Goal: Task Accomplishment & Management: Complete application form

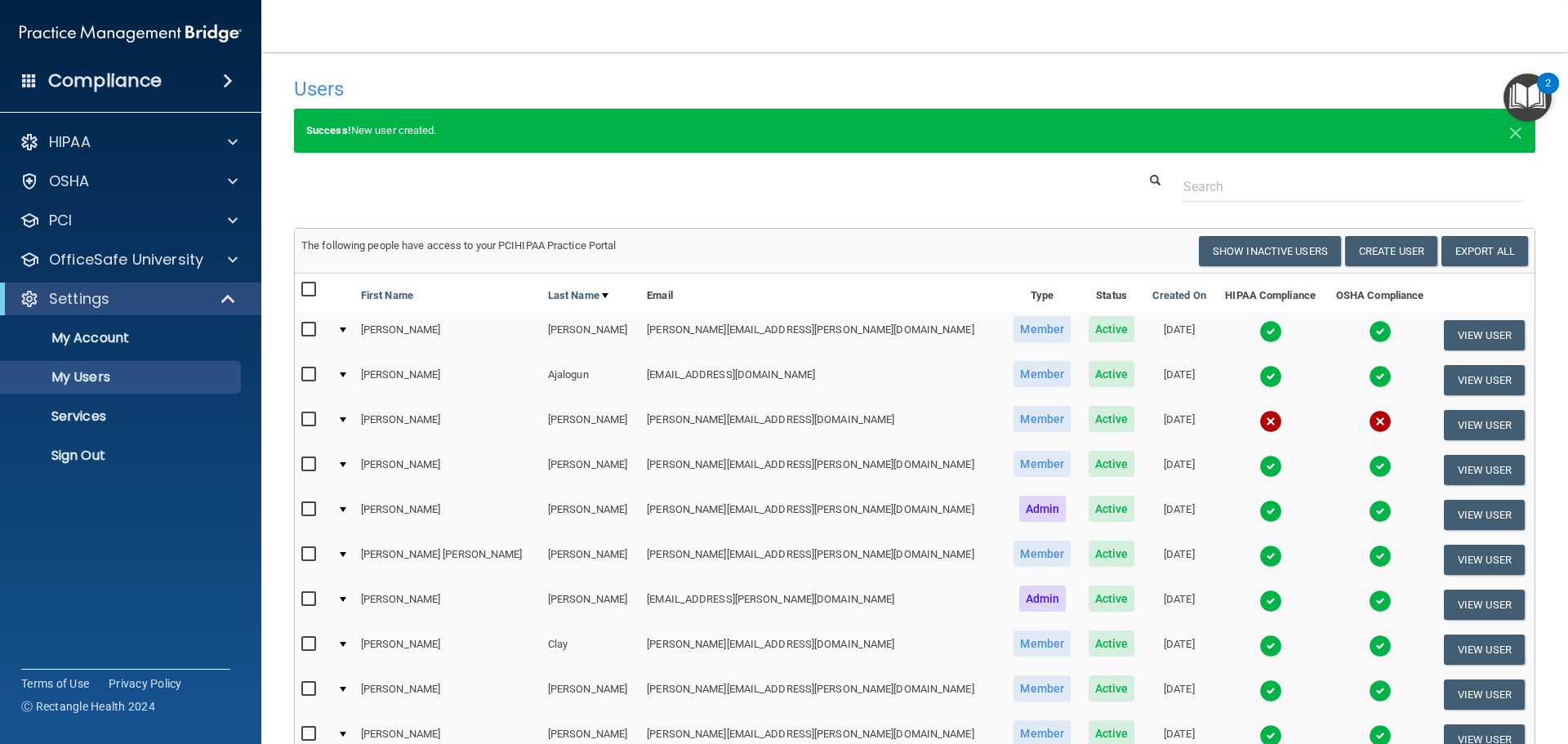
select select "20"
click at [140, 463] on p "Sign Out" at bounding box center [122, 456] width 223 height 16
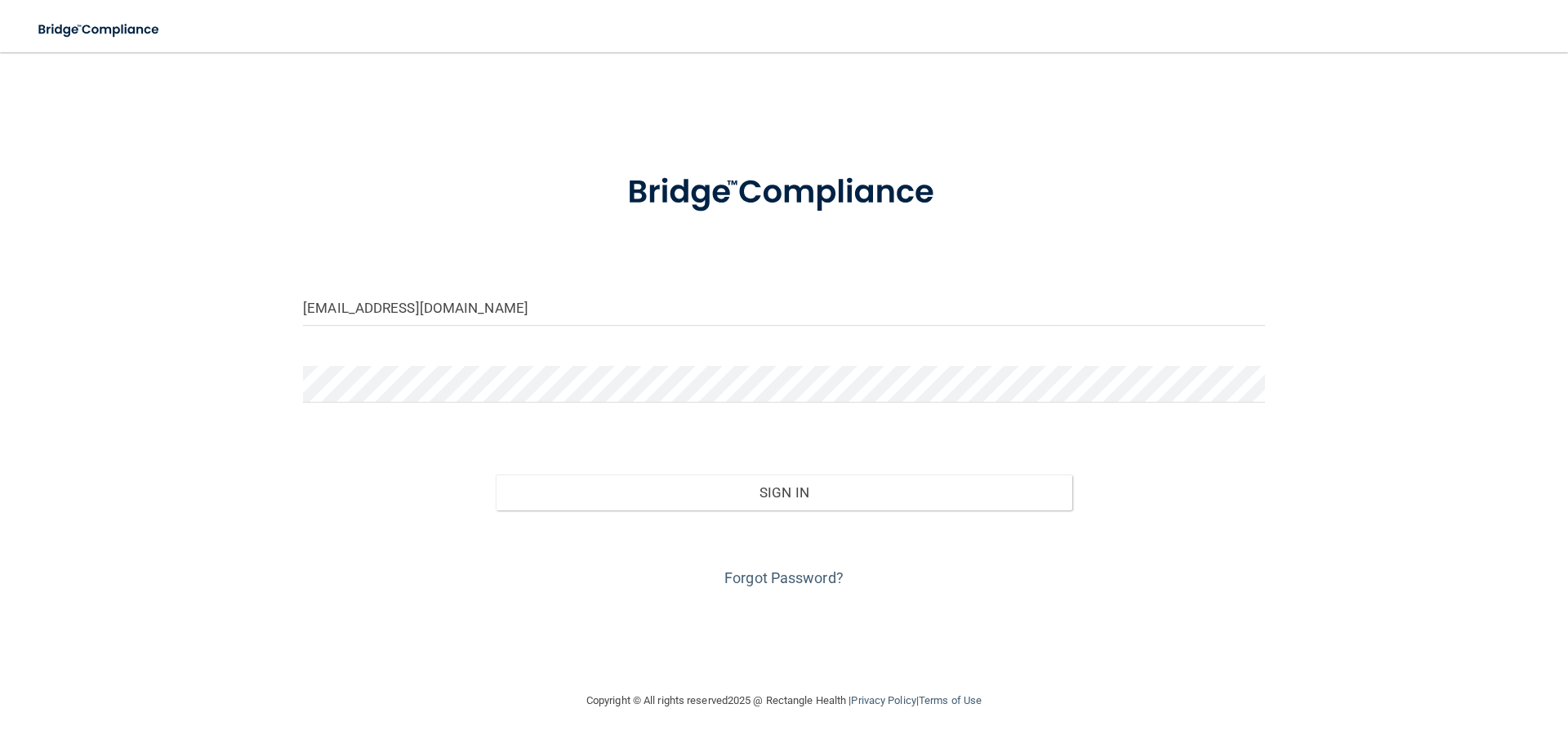
click at [409, 311] on input "[EMAIL_ADDRESS][DOMAIN_NAME]" at bounding box center [784, 308] width 962 height 37
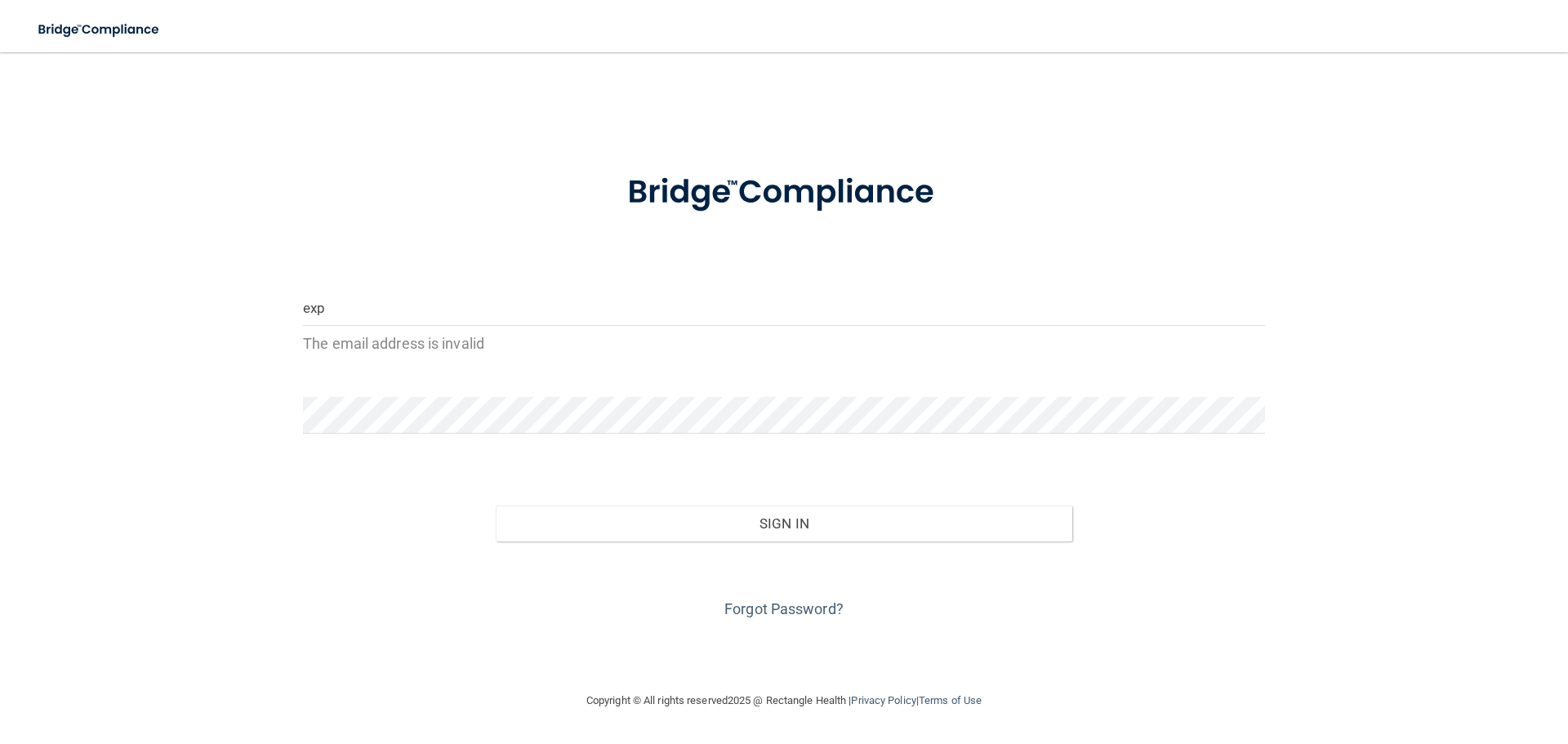
type input "[EMAIL_ADDRESS][DOMAIN_NAME]"
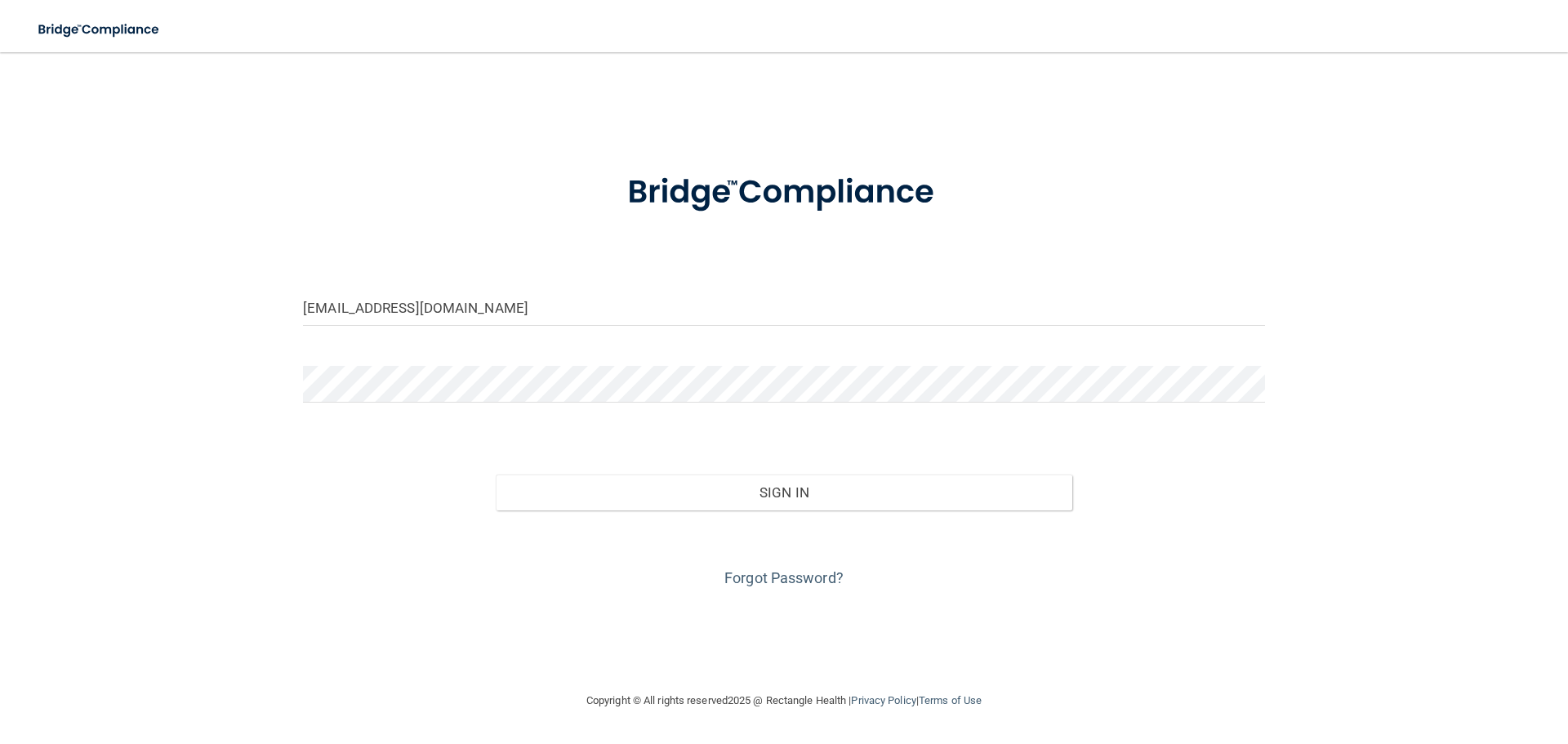
click at [507, 465] on div "Sign In" at bounding box center [784, 476] width 986 height 69
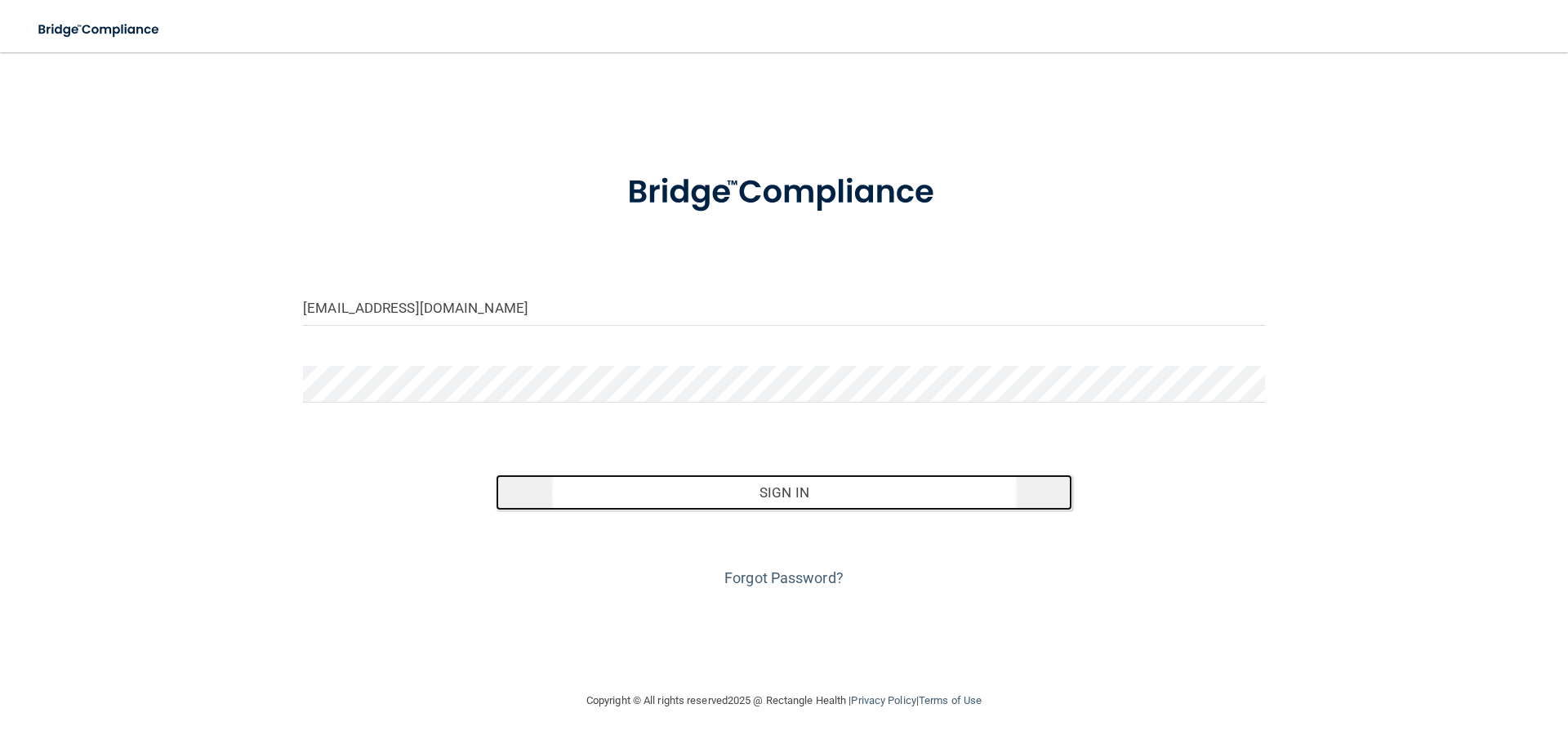
click at [519, 481] on button "Sign In" at bounding box center [784, 492] width 577 height 36
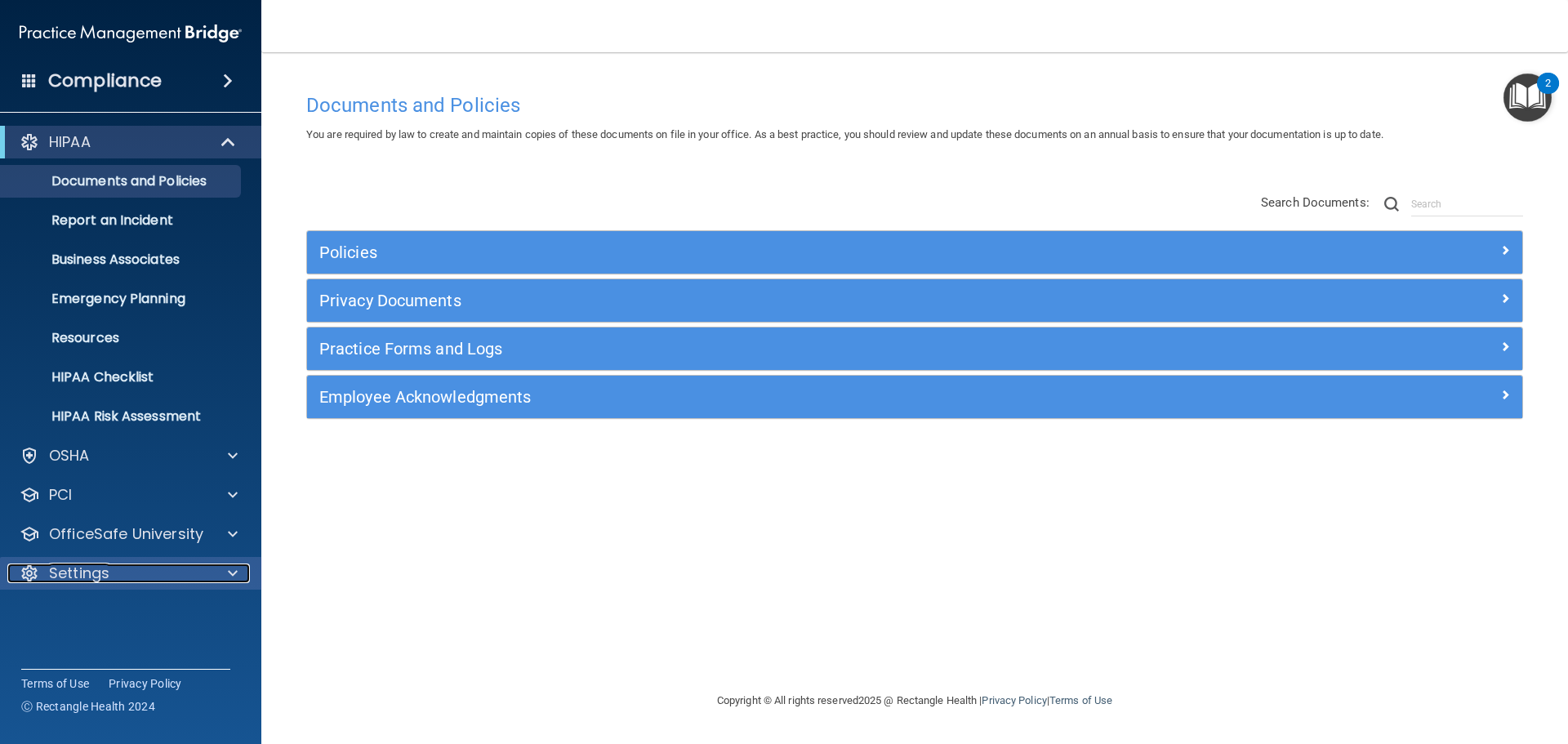
click at [180, 574] on div "Settings" at bounding box center [108, 573] width 203 height 19
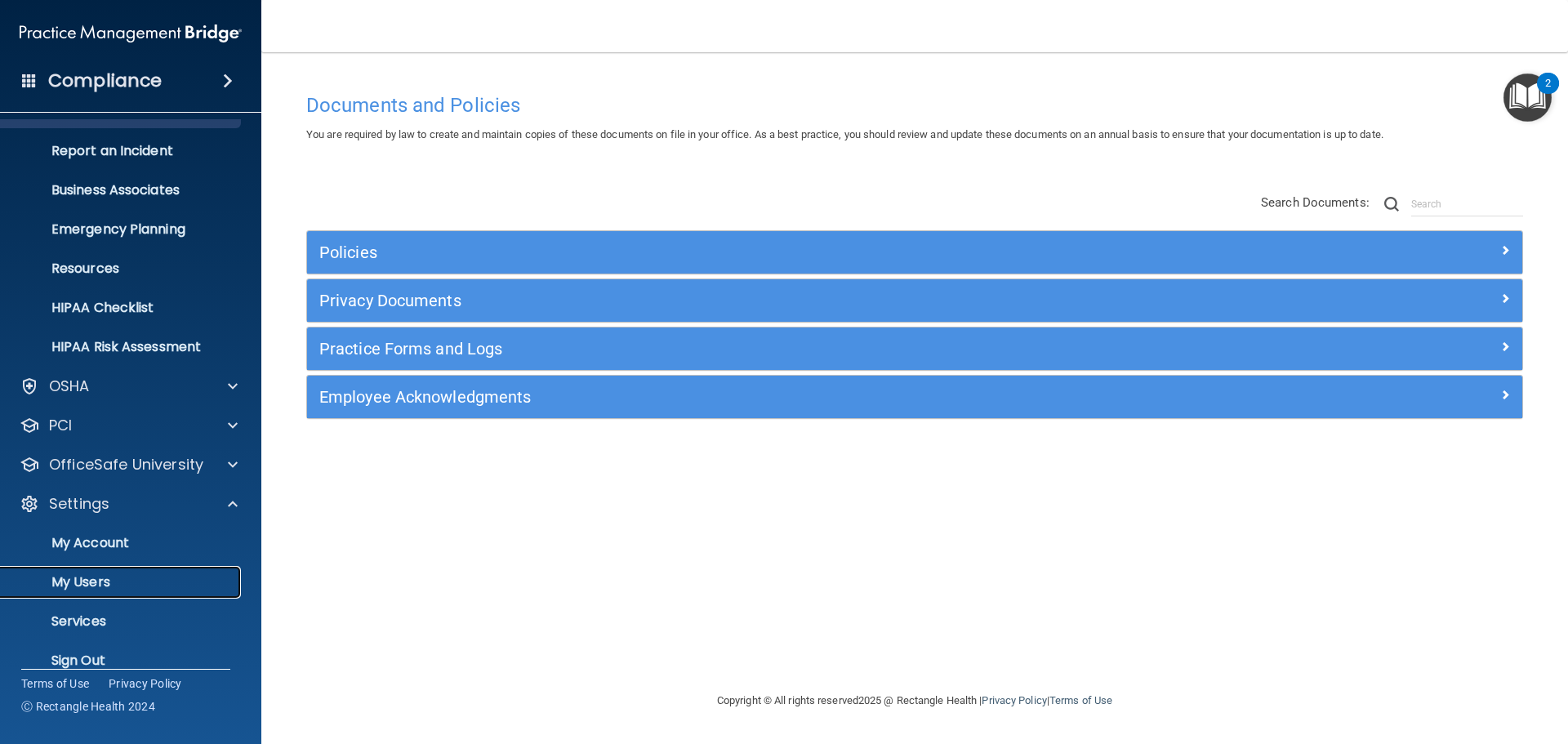
click at [179, 574] on p "My Users" at bounding box center [122, 582] width 223 height 16
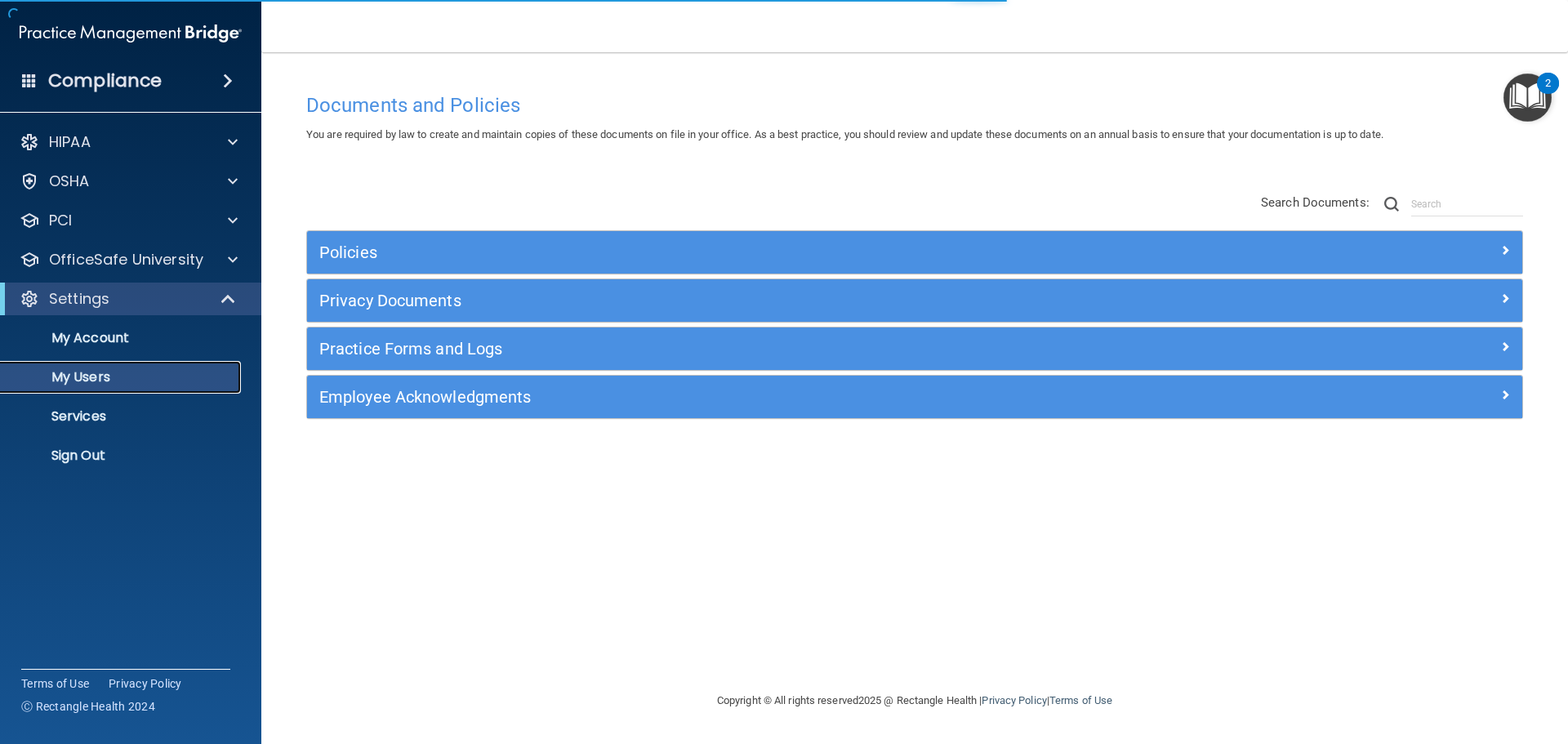
select select "20"
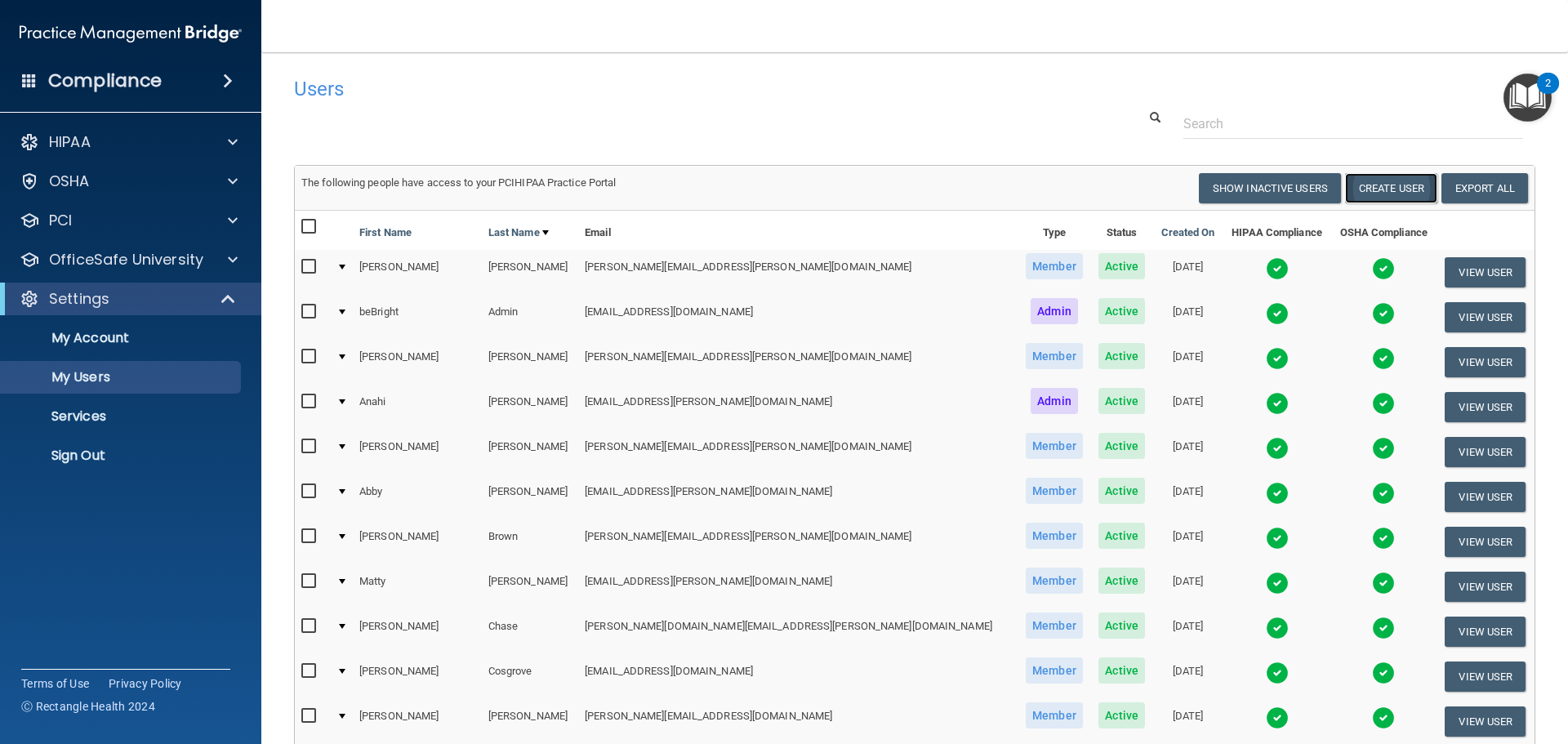
click at [1388, 188] on button "Create User" at bounding box center [1391, 188] width 92 height 30
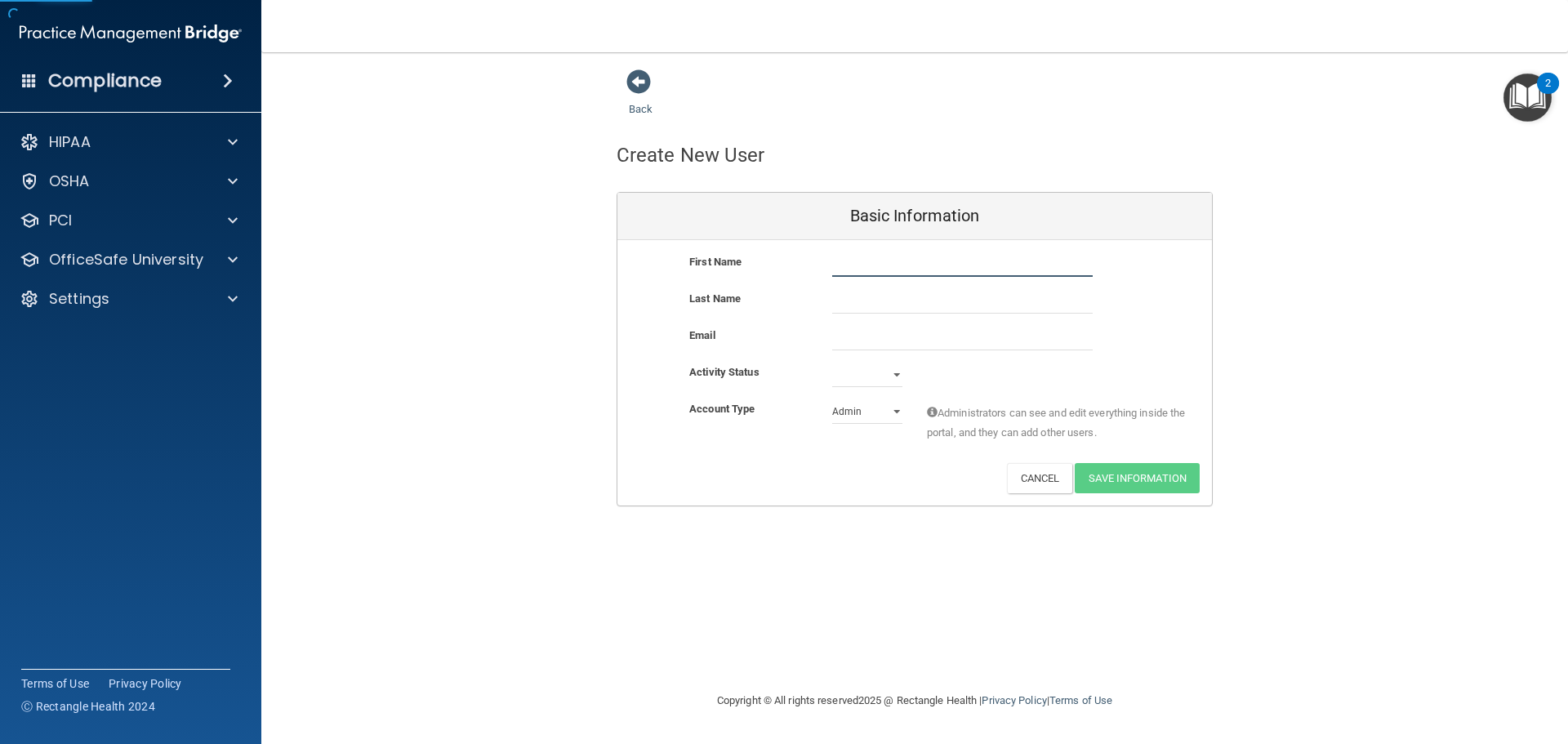
click at [880, 272] on input "text" at bounding box center [962, 265] width 261 height 25
type input "[PERSON_NAME]"
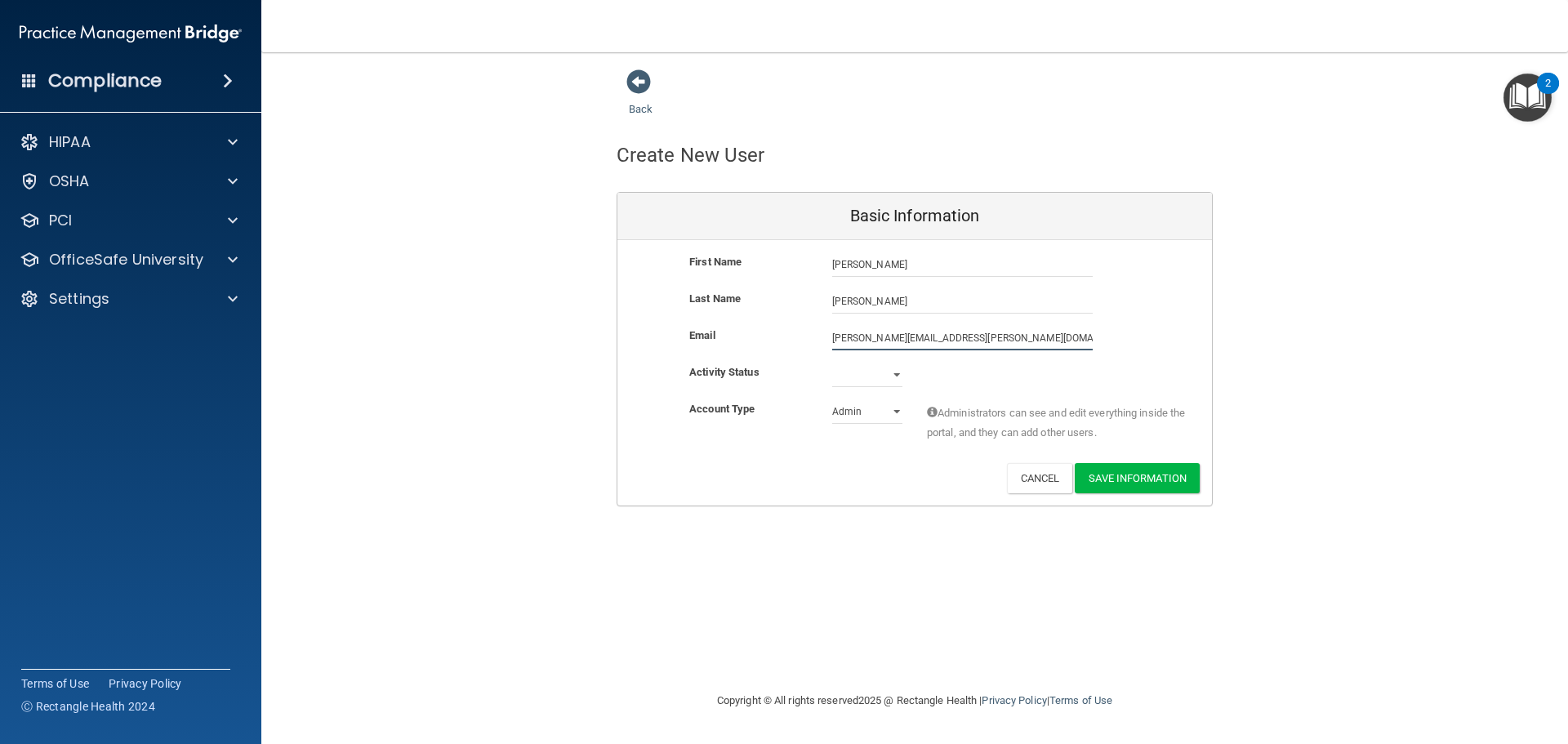
type input "[PERSON_NAME][EMAIL_ADDRESS][PERSON_NAME][DOMAIN_NAME]"
click at [878, 368] on select "Active Inactive" at bounding box center [867, 379] width 70 height 25
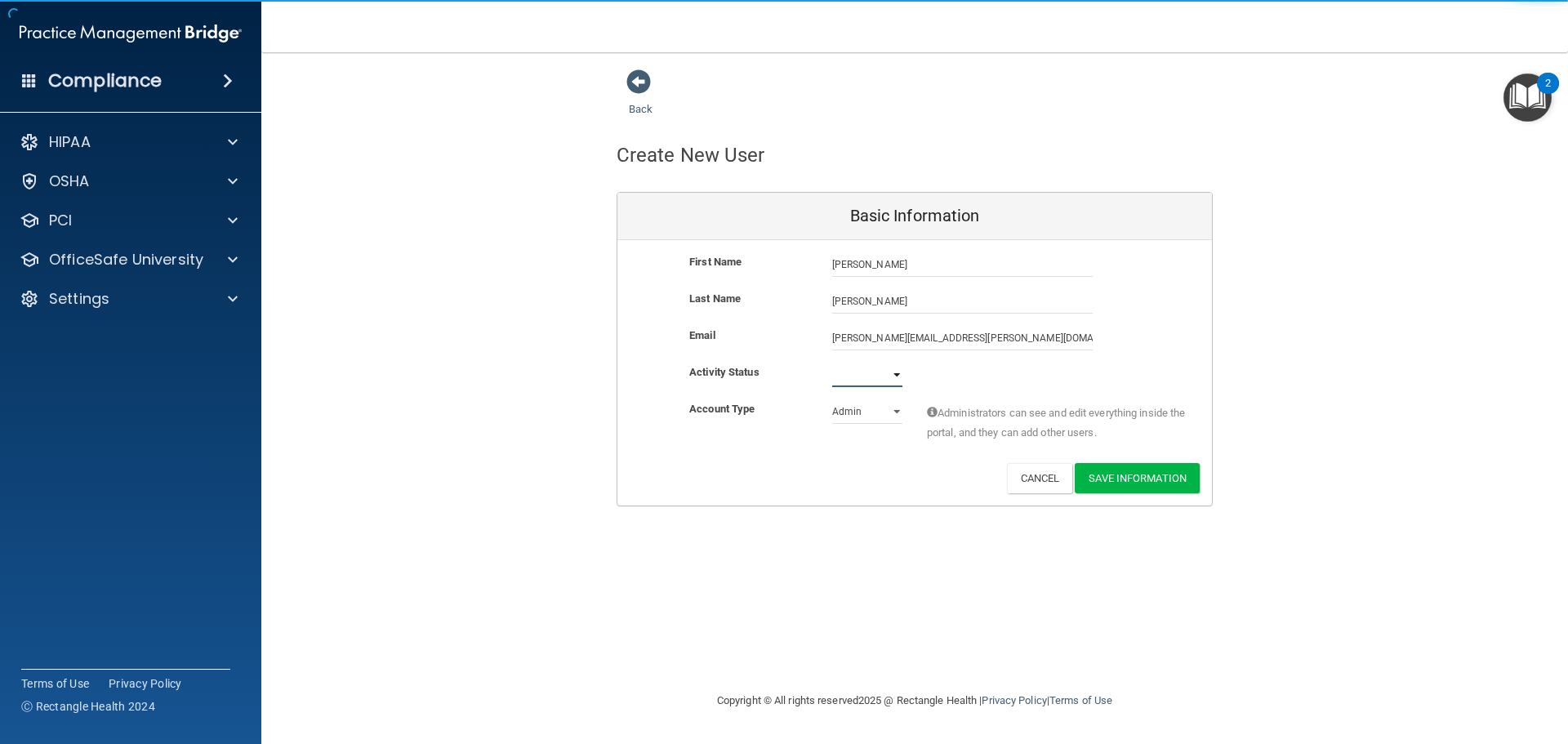
select select "active"
click at [832, 363] on select "Active Inactive" at bounding box center [867, 375] width 70 height 25
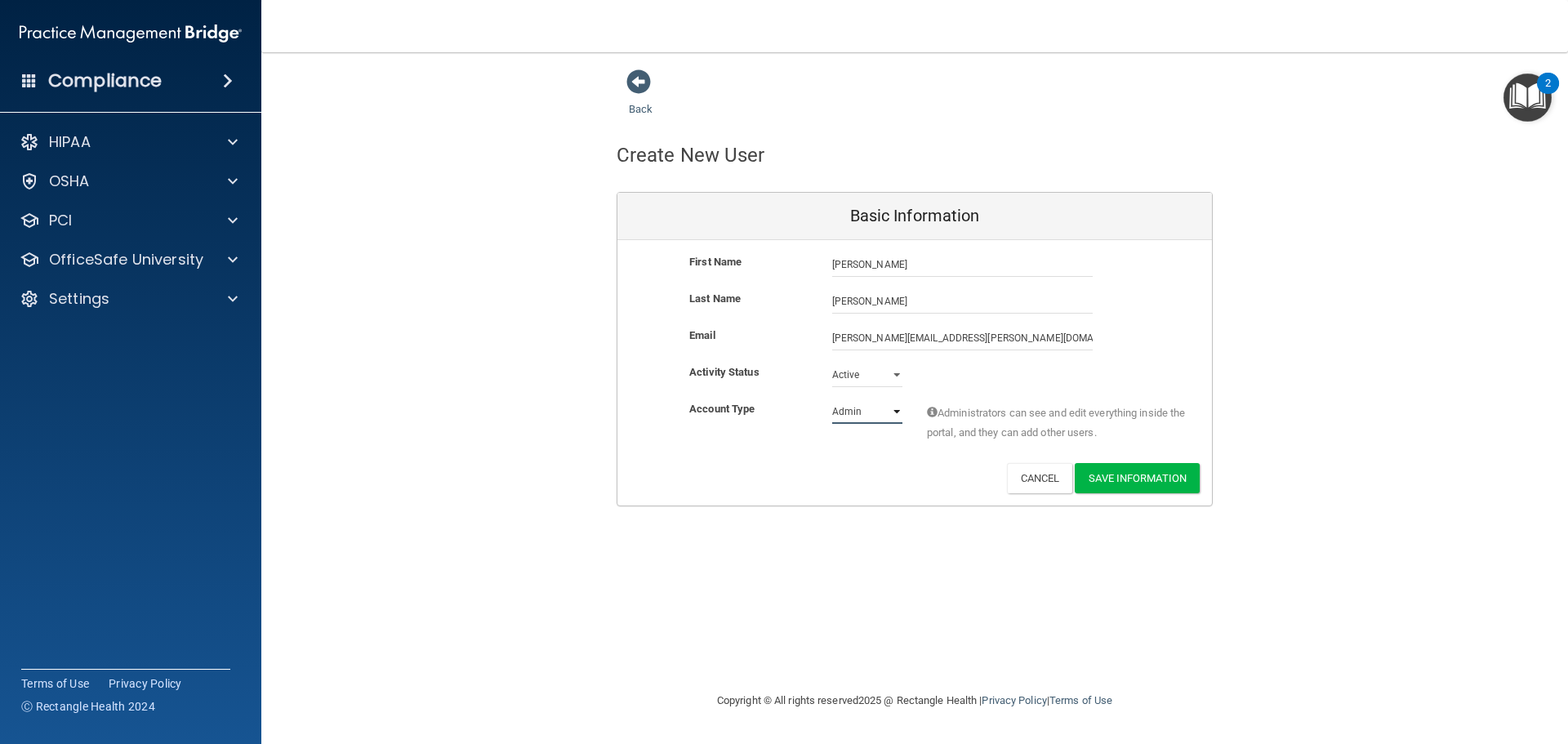
click at [876, 413] on select "Admin Member" at bounding box center [867, 411] width 70 height 25
select select "practice_member"
click at [832, 399] on select "Admin Member" at bounding box center [867, 411] width 70 height 25
click at [1166, 484] on button "Save Information" at bounding box center [1136, 478] width 125 height 30
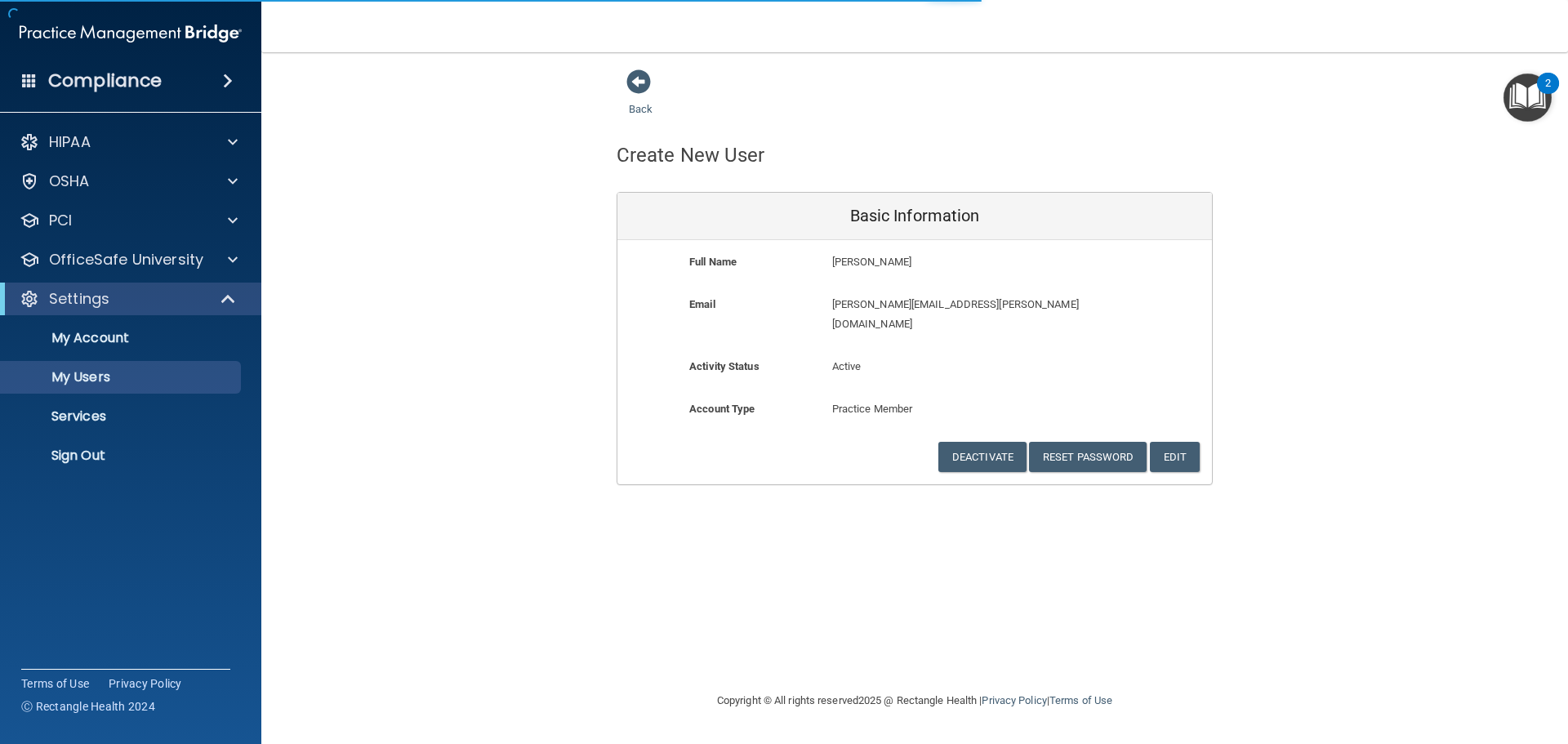
select select "20"
